Goal: Transaction & Acquisition: Purchase product/service

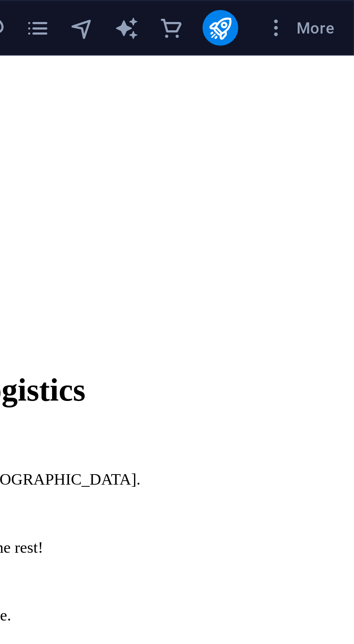
click at [293, 7] on icon "commerce" at bounding box center [294, 9] width 8 height 8
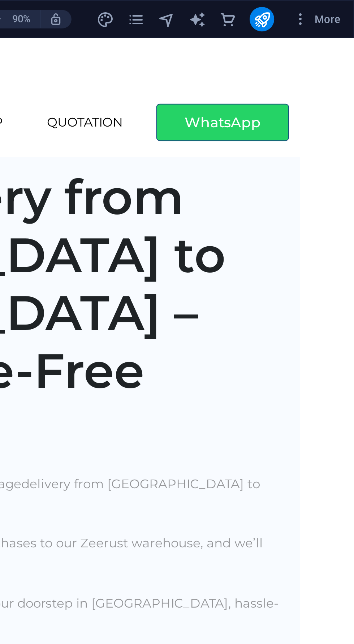
click at [296, 5] on icon "commerce" at bounding box center [294, 9] width 8 height 8
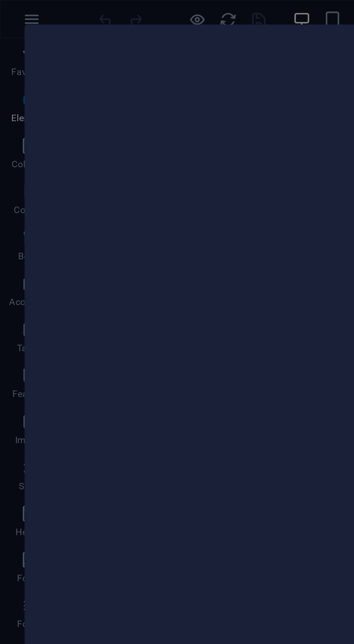
scroll to position [6954, 0]
